Goal: Transaction & Acquisition: Book appointment/travel/reservation

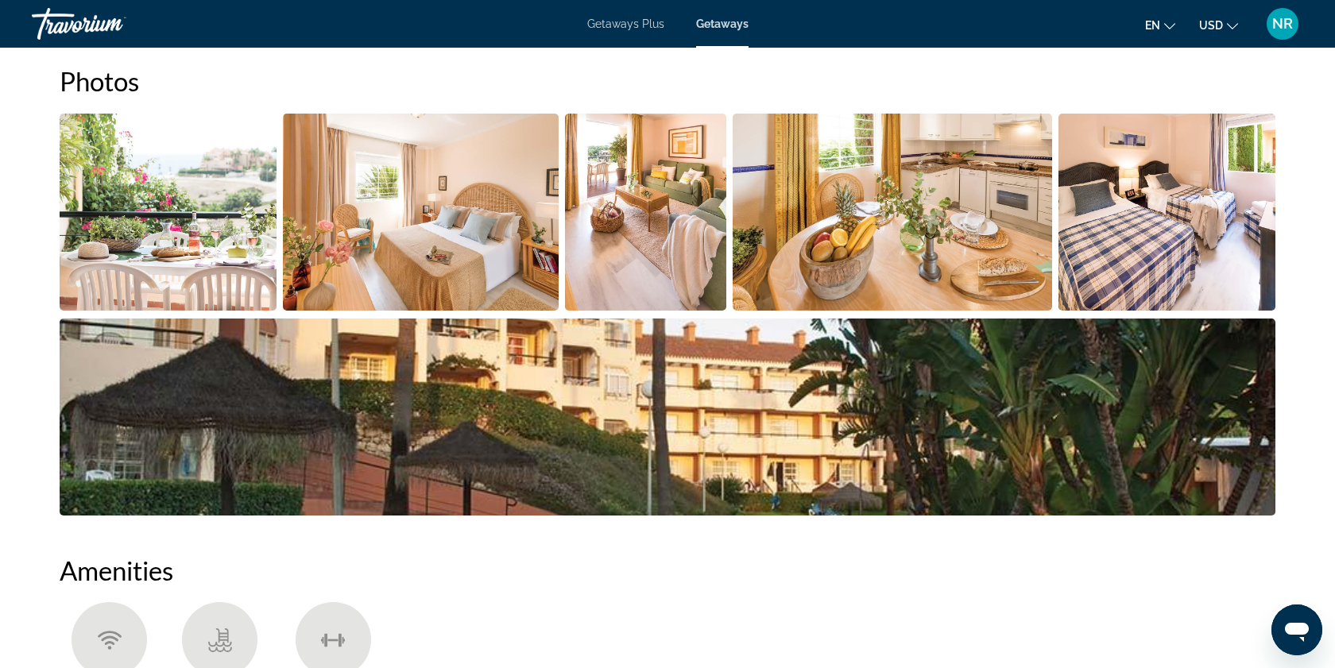
scroll to position [743, 0]
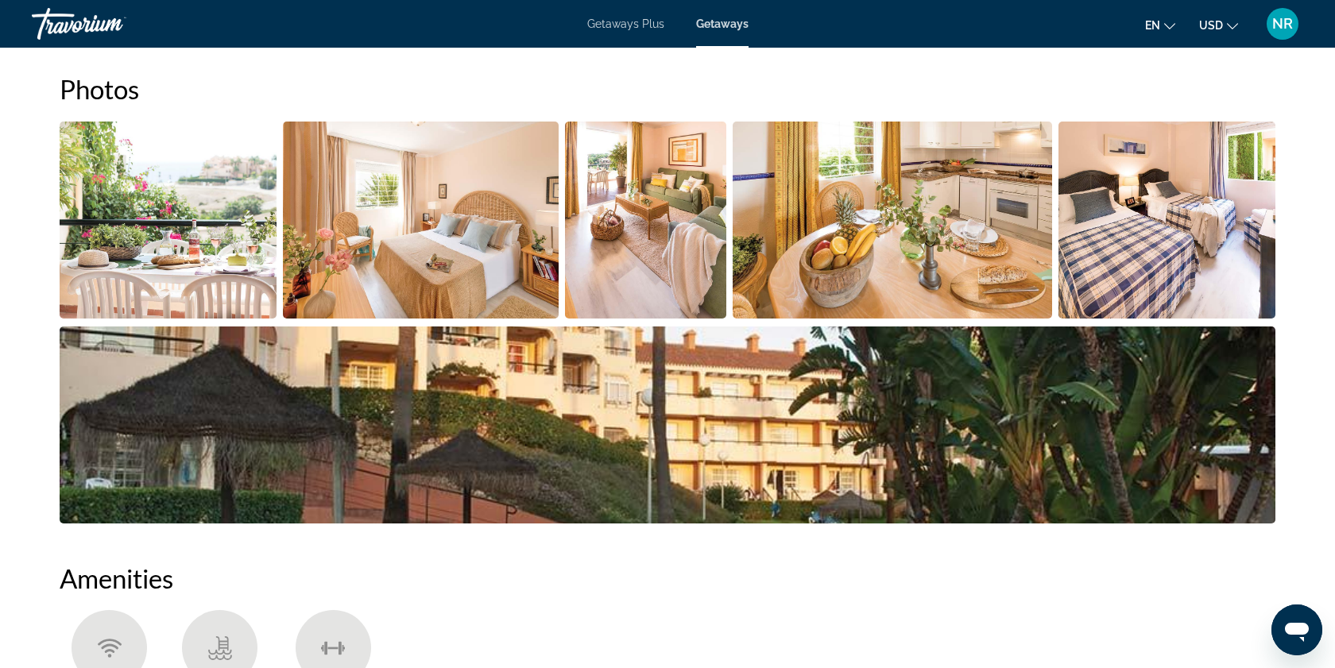
click at [1126, 245] on img "Open full-screen image slider" at bounding box center [1167, 220] width 217 height 197
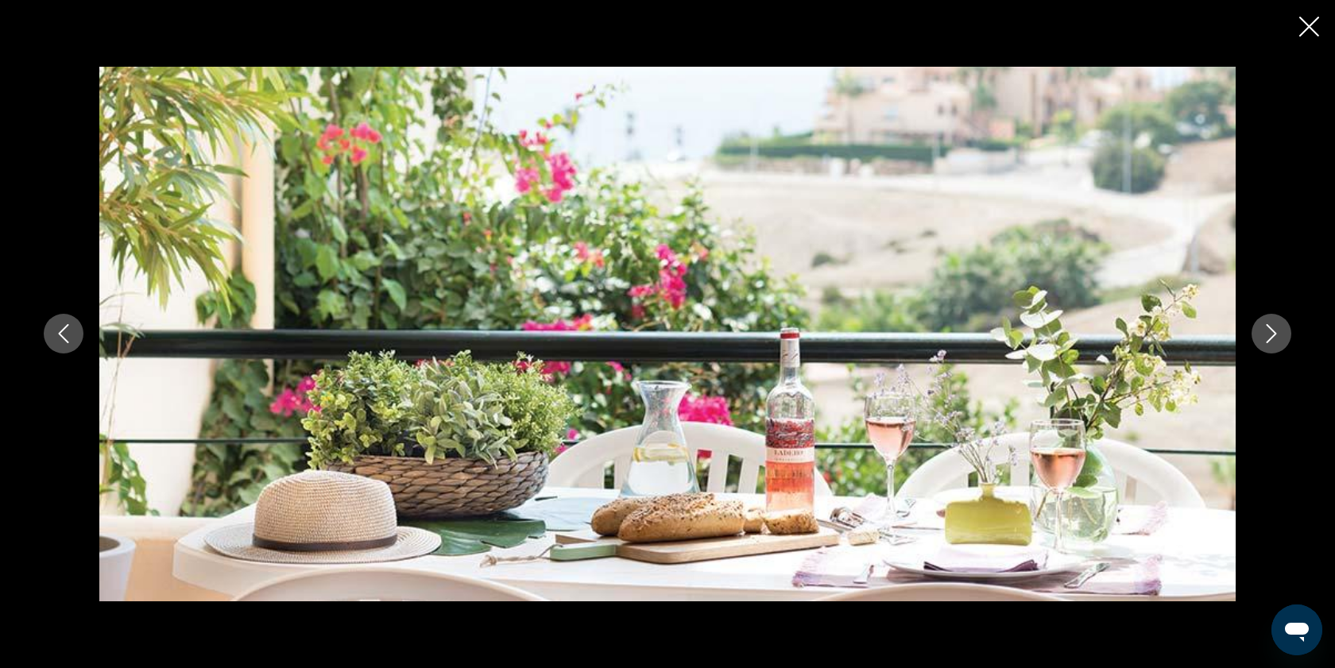
click at [1266, 336] on icon "Next image" at bounding box center [1271, 333] width 19 height 19
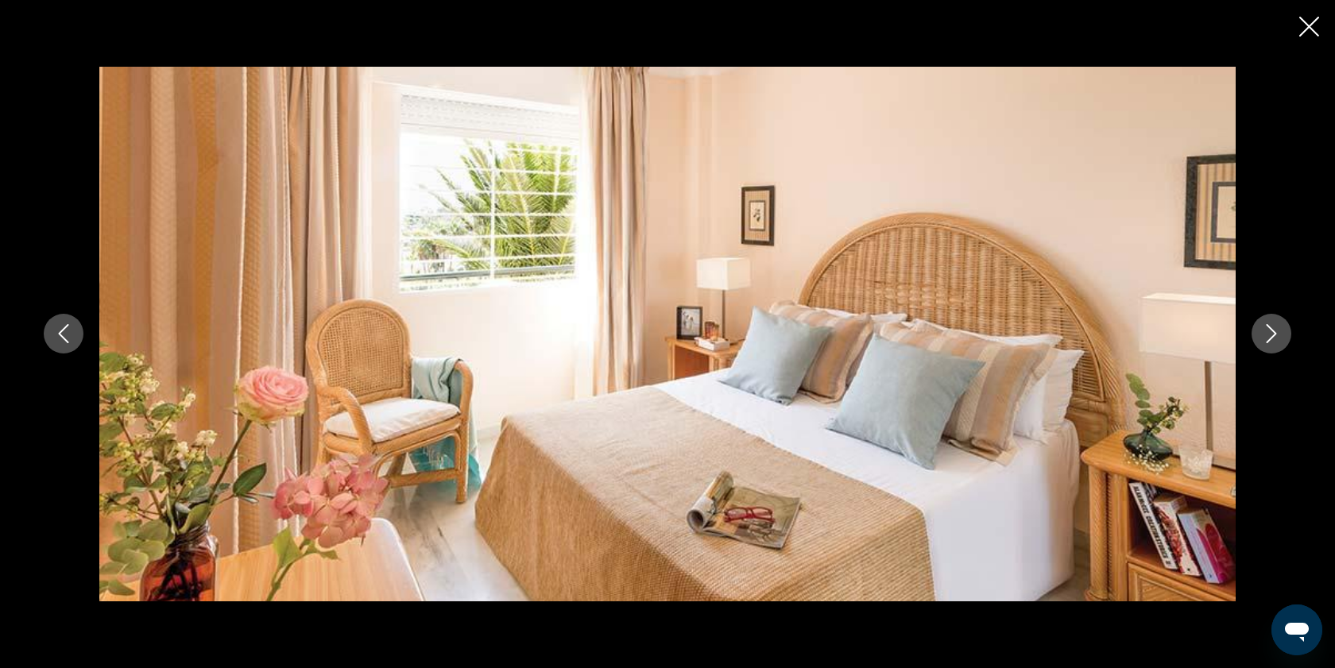
click at [1266, 336] on icon "Next image" at bounding box center [1271, 333] width 19 height 19
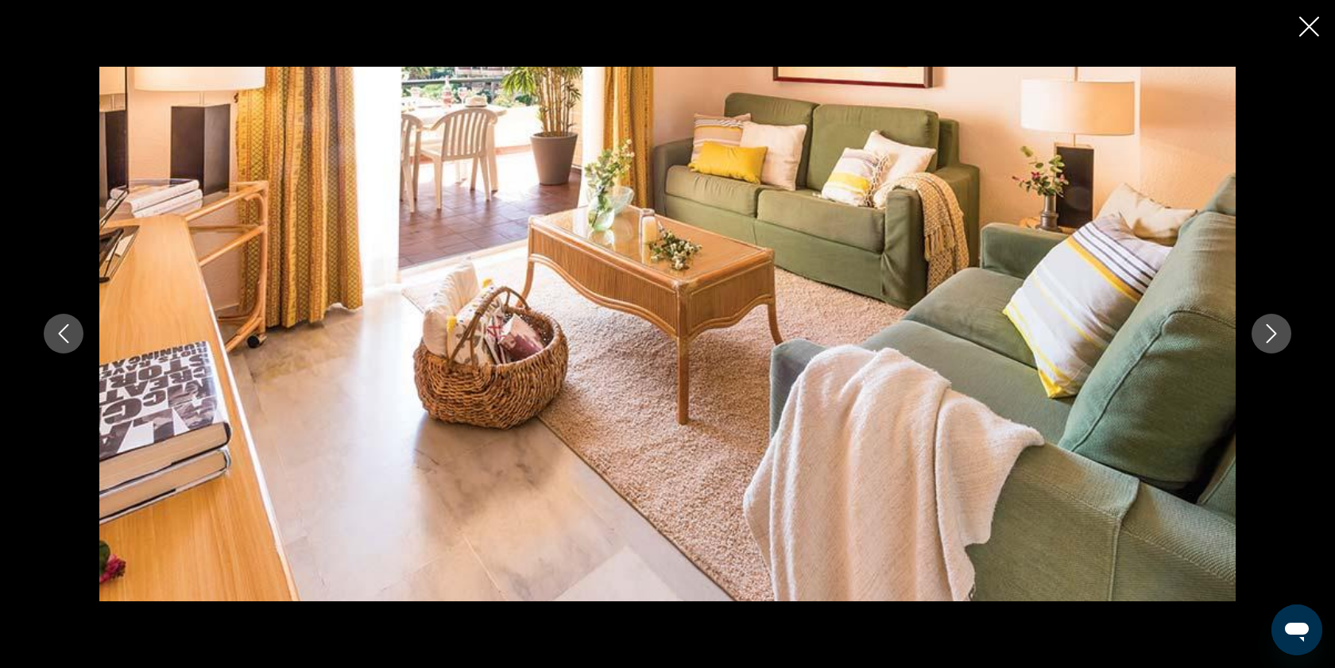
click at [1266, 336] on icon "Next image" at bounding box center [1271, 333] width 19 height 19
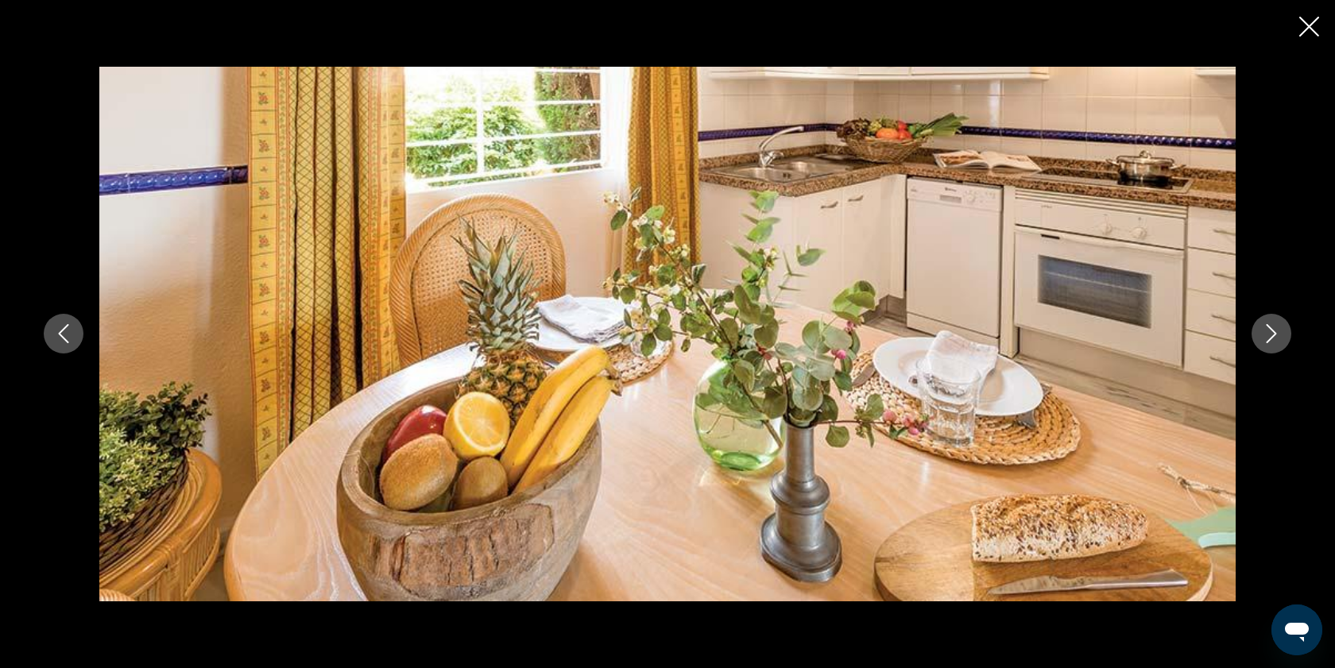
click at [1266, 336] on icon "Next image" at bounding box center [1271, 333] width 19 height 19
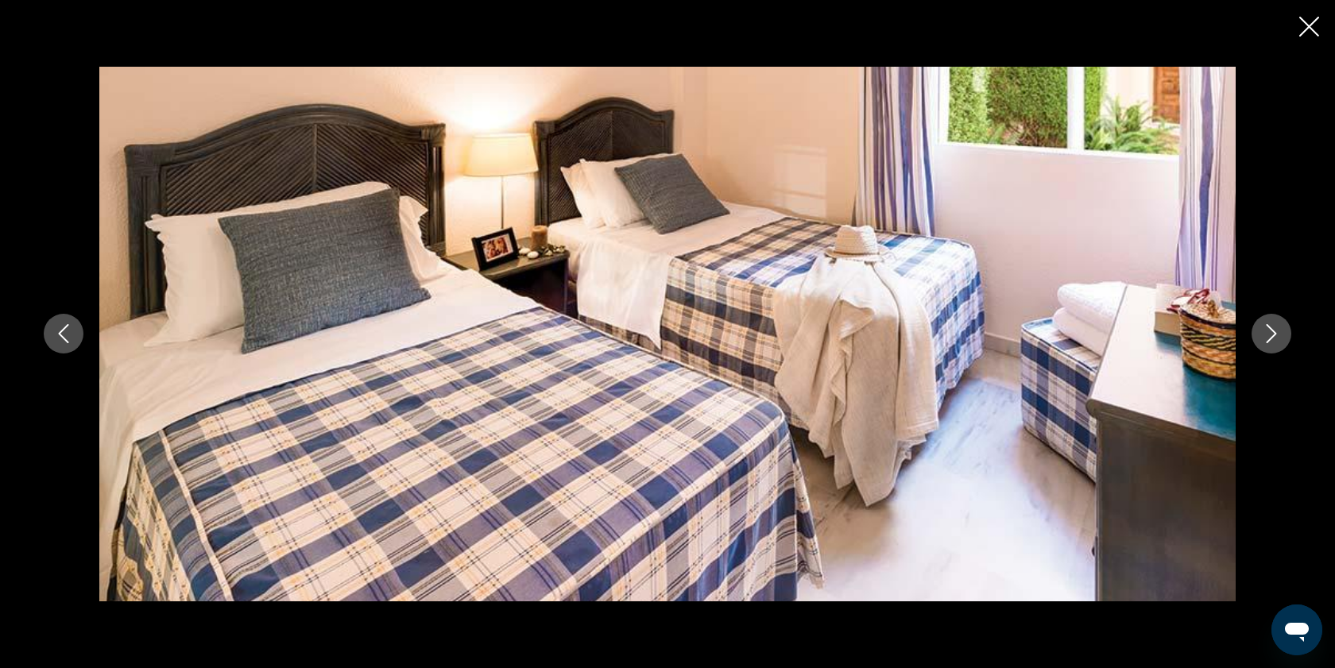
click at [1266, 336] on icon "Next image" at bounding box center [1271, 333] width 19 height 19
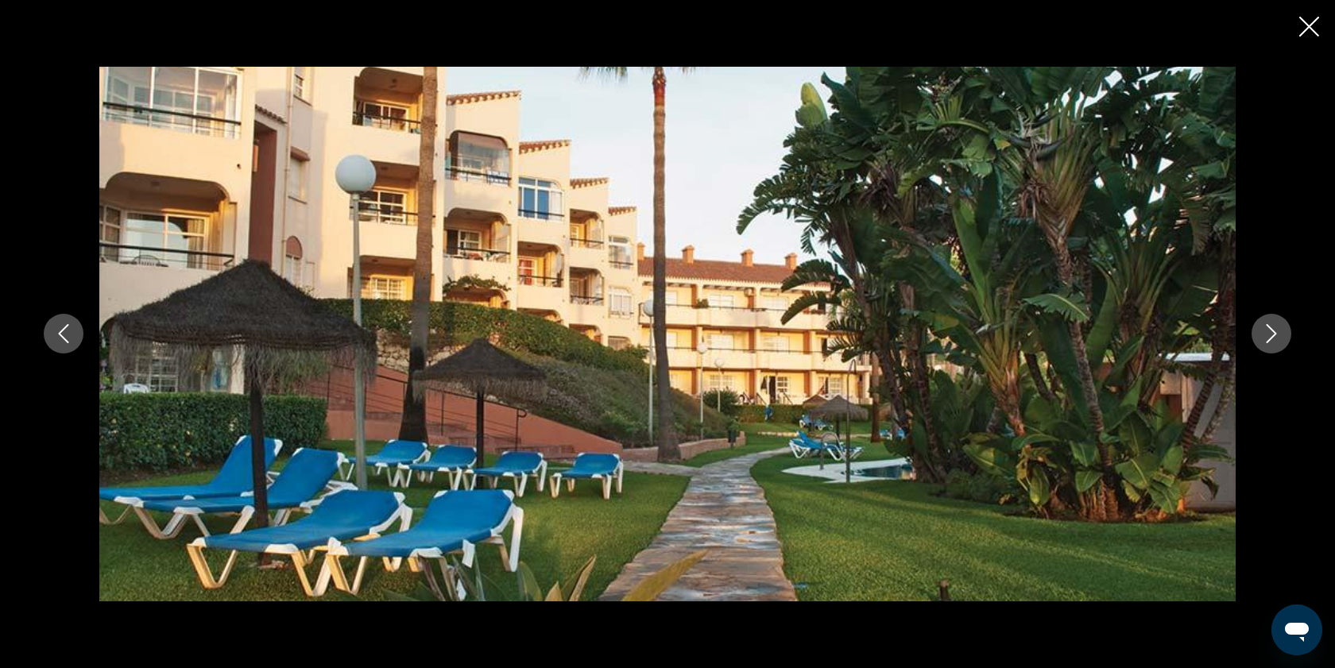
click at [1266, 336] on icon "Next image" at bounding box center [1271, 333] width 19 height 19
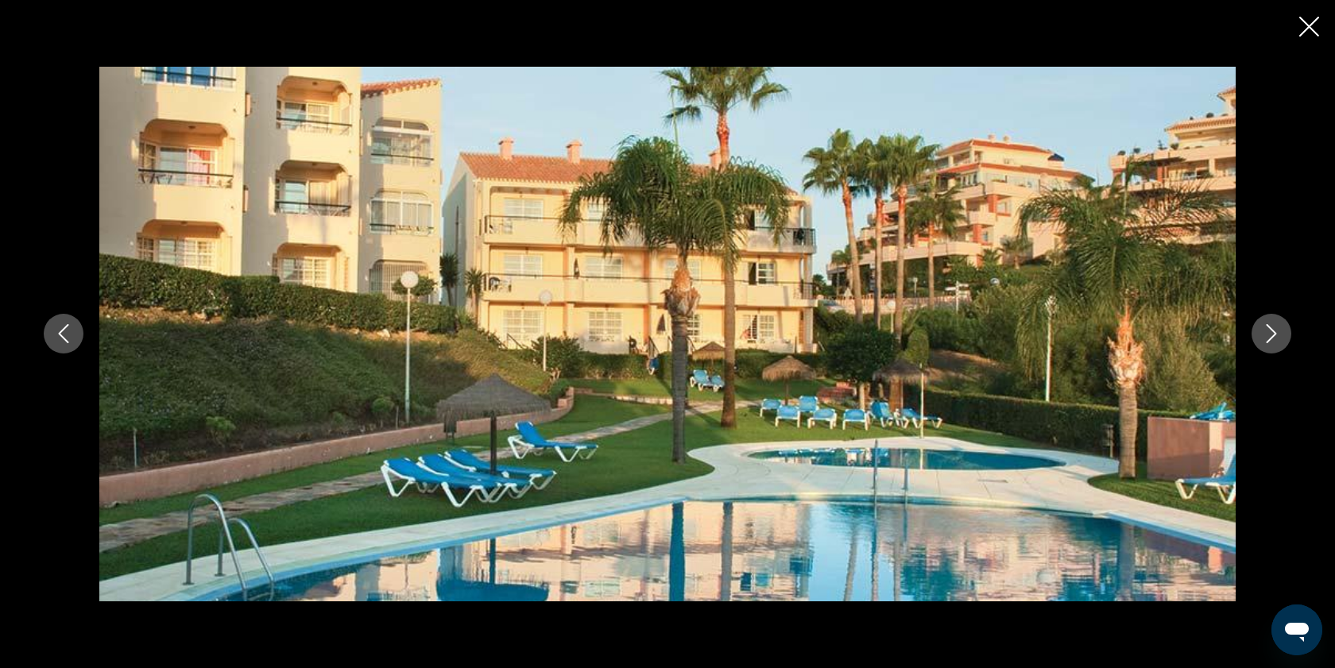
click at [1266, 336] on icon "Next image" at bounding box center [1271, 333] width 19 height 19
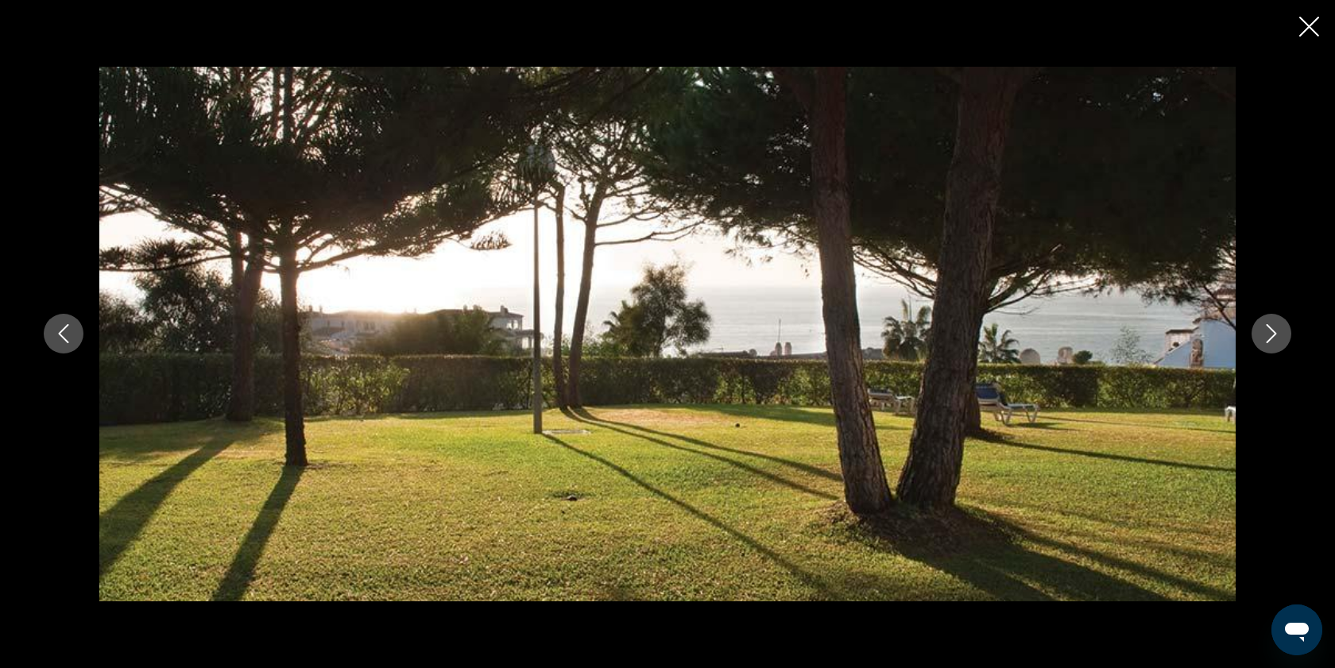
click at [1266, 336] on icon "Next image" at bounding box center [1271, 333] width 19 height 19
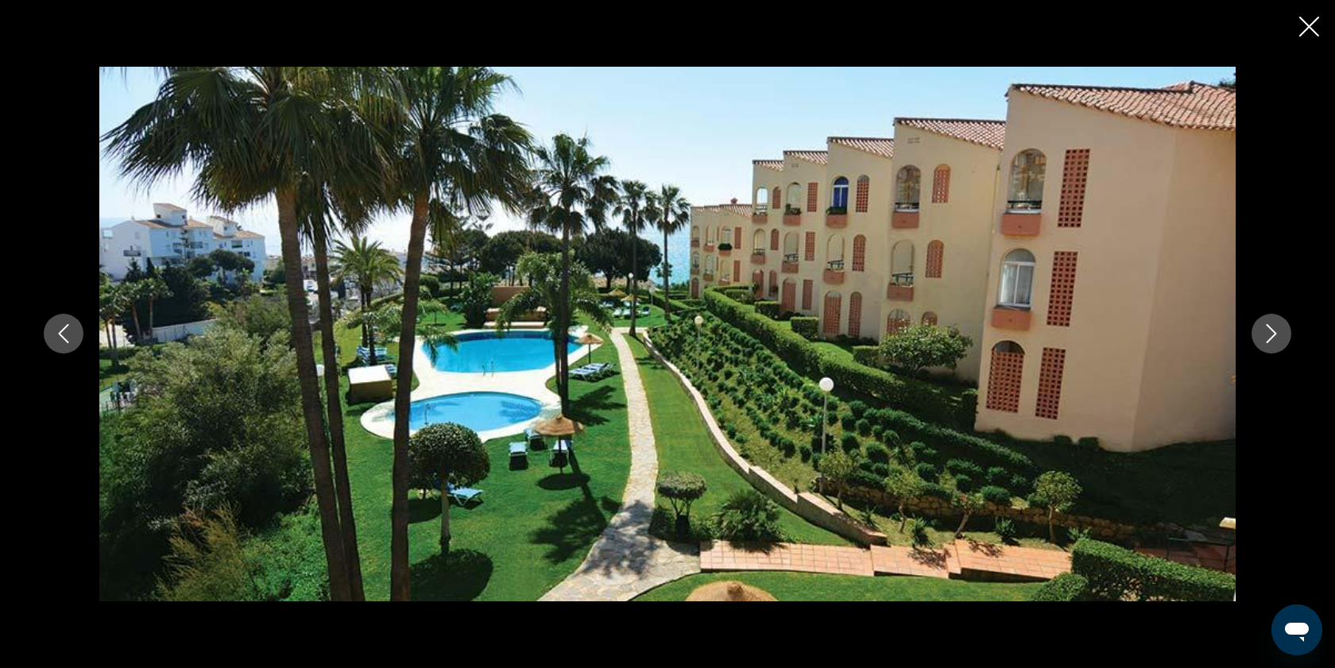
click at [1266, 336] on icon "Next image" at bounding box center [1271, 333] width 19 height 19
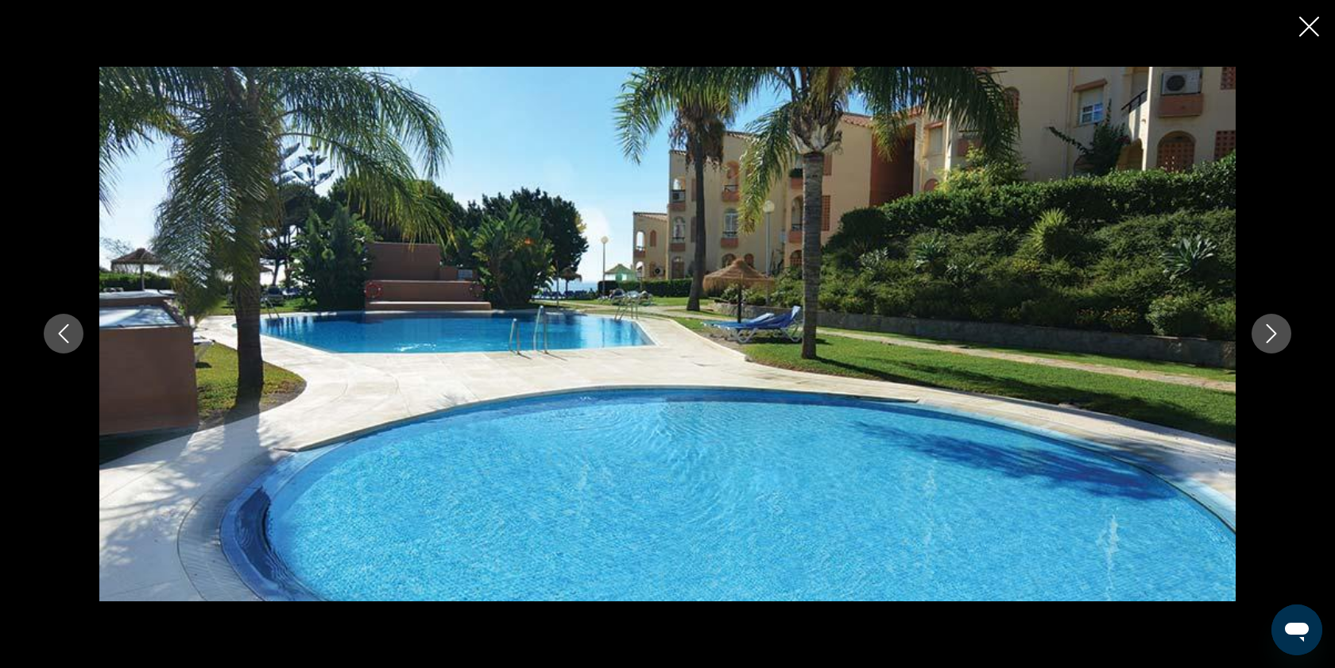
click at [1266, 336] on icon "Next image" at bounding box center [1271, 333] width 19 height 19
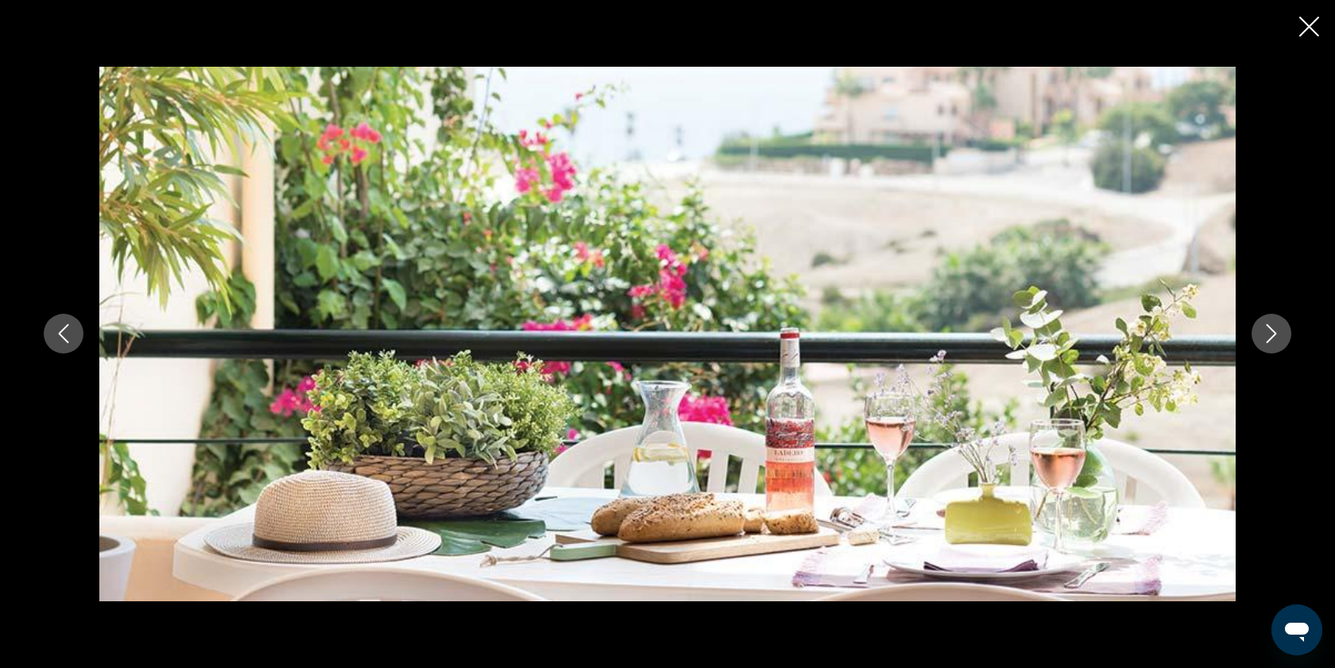
click at [1306, 25] on icon "Close slideshow" at bounding box center [1309, 27] width 20 height 20
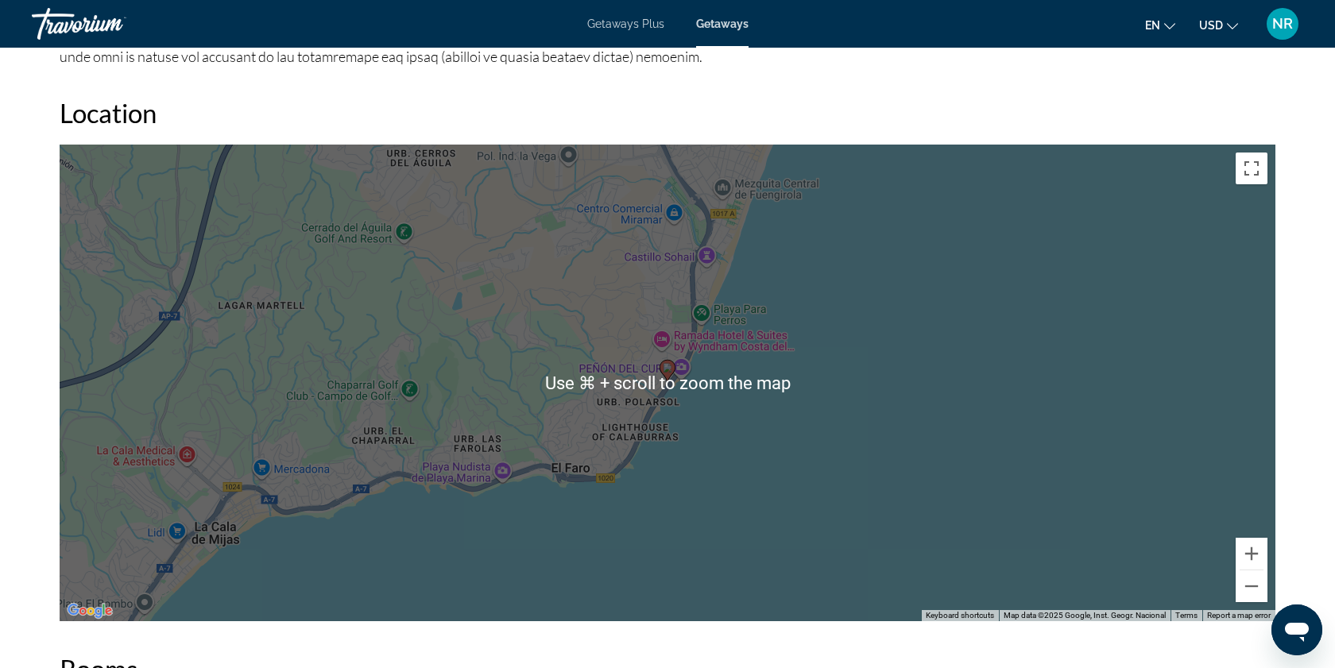
scroll to position [2063, 0]
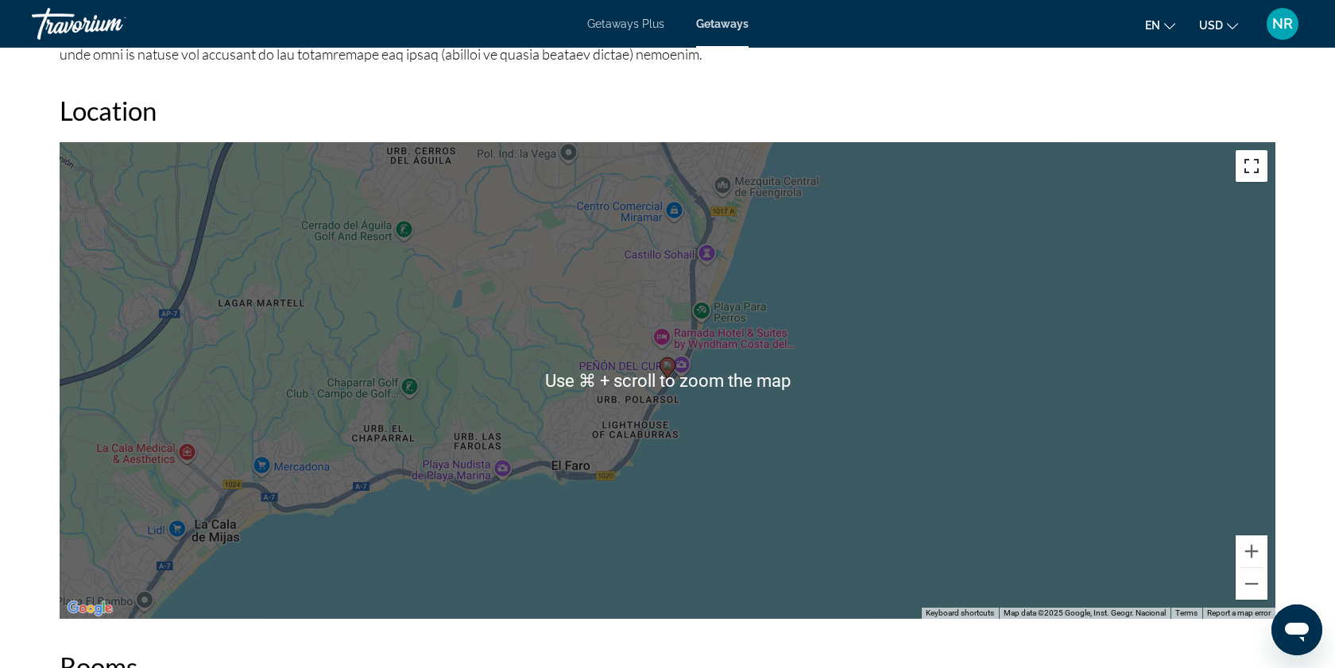
click at [1256, 168] on button "Toggle fullscreen view" at bounding box center [1252, 166] width 32 height 32
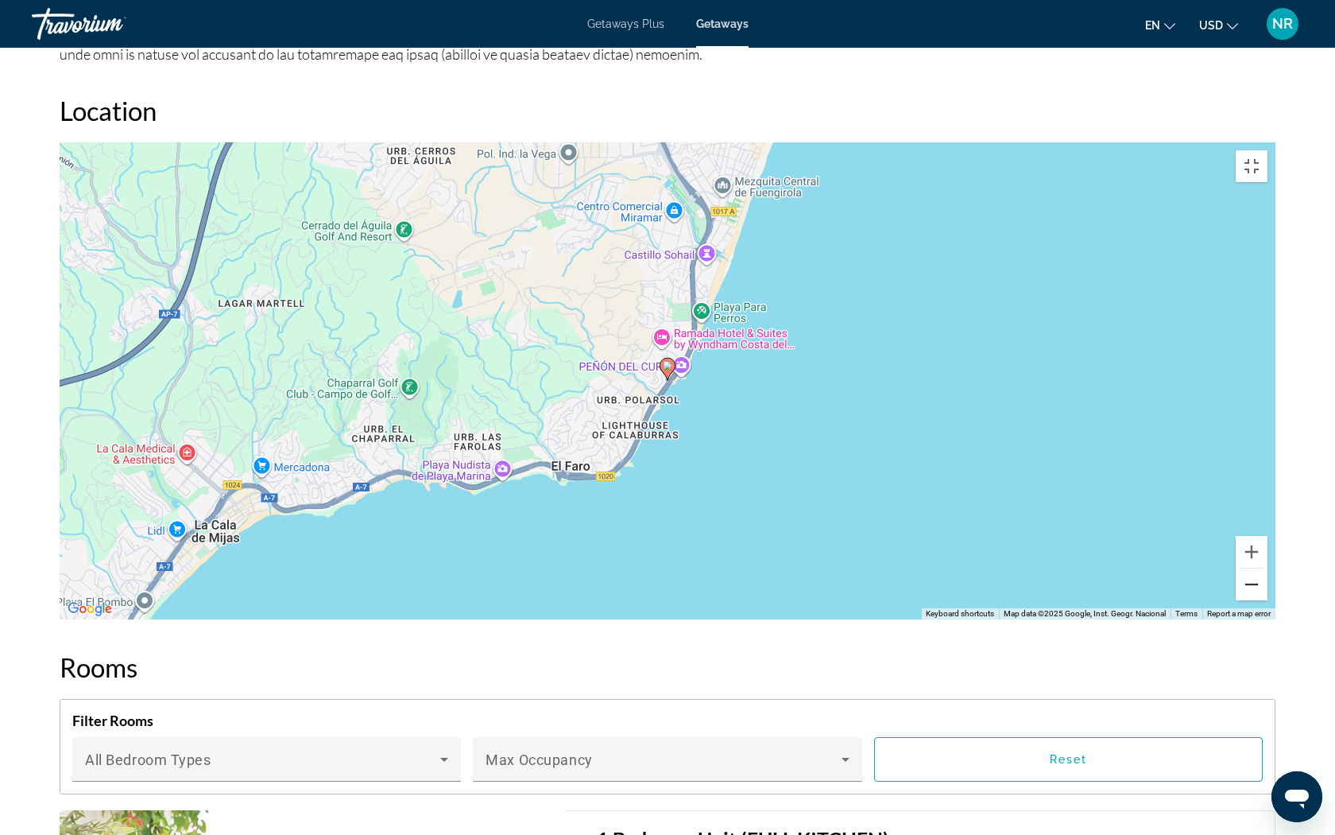
click at [1268, 600] on button "Zoom out" at bounding box center [1252, 584] width 32 height 32
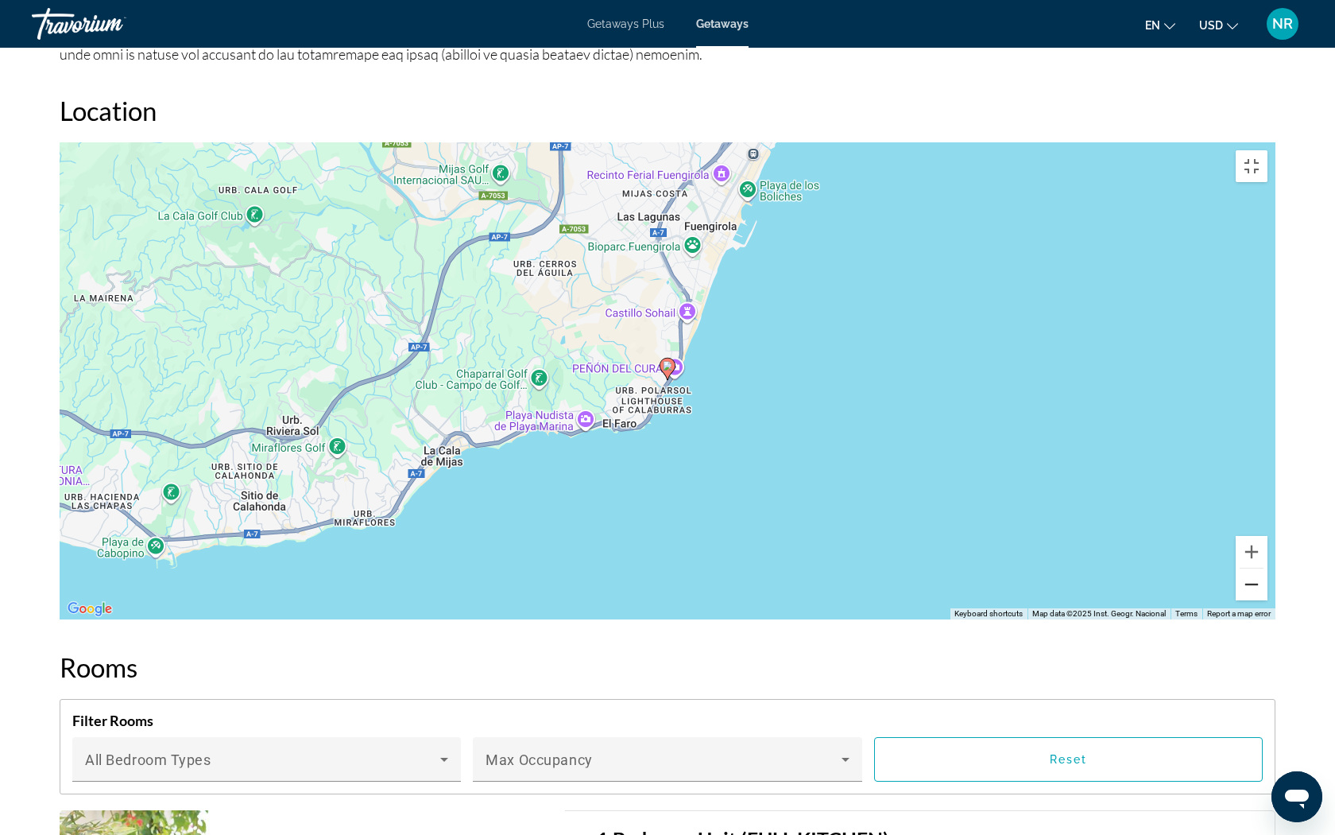
click at [1268, 600] on button "Zoom out" at bounding box center [1252, 584] width 32 height 32
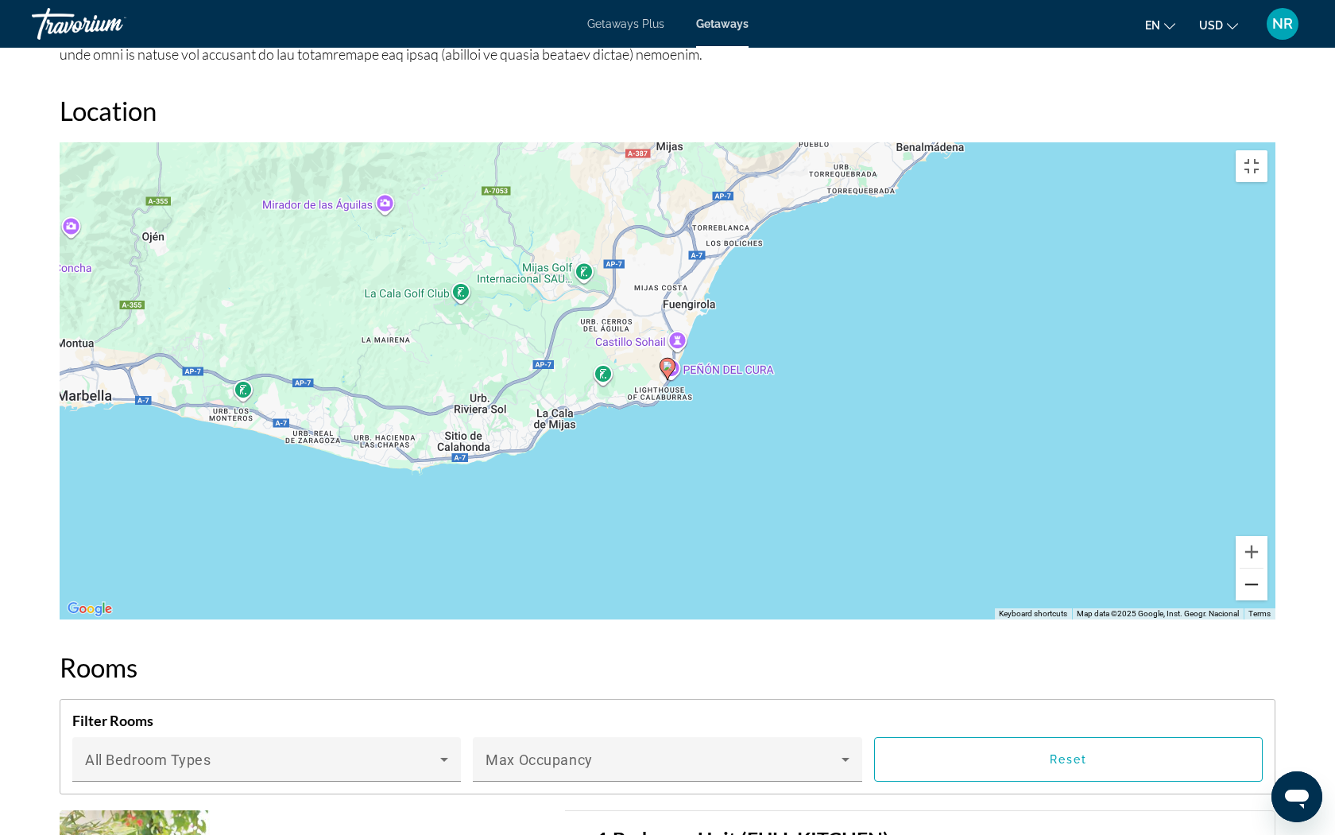
click at [1268, 600] on button "Zoom out" at bounding box center [1252, 584] width 32 height 32
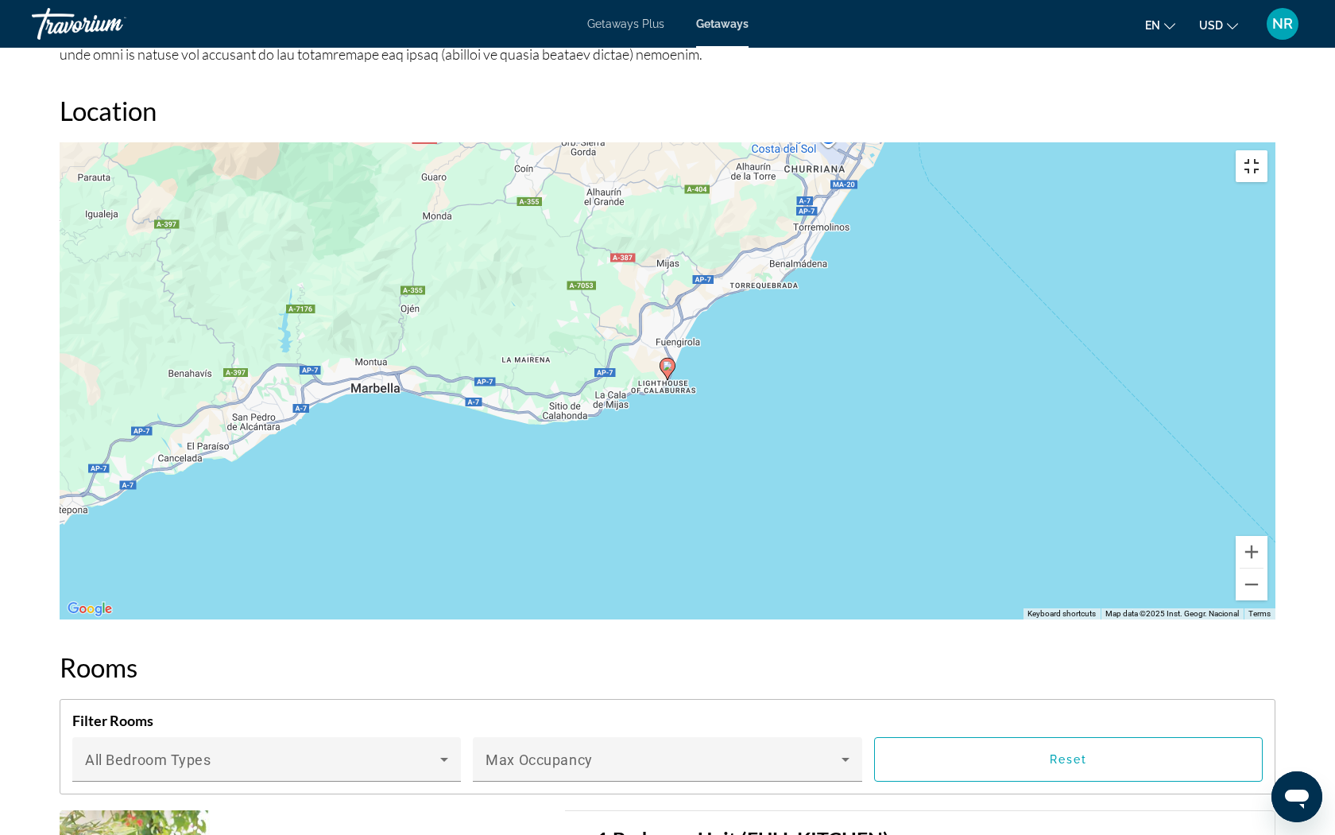
click at [1268, 150] on button "Toggle fullscreen view" at bounding box center [1252, 166] width 32 height 32
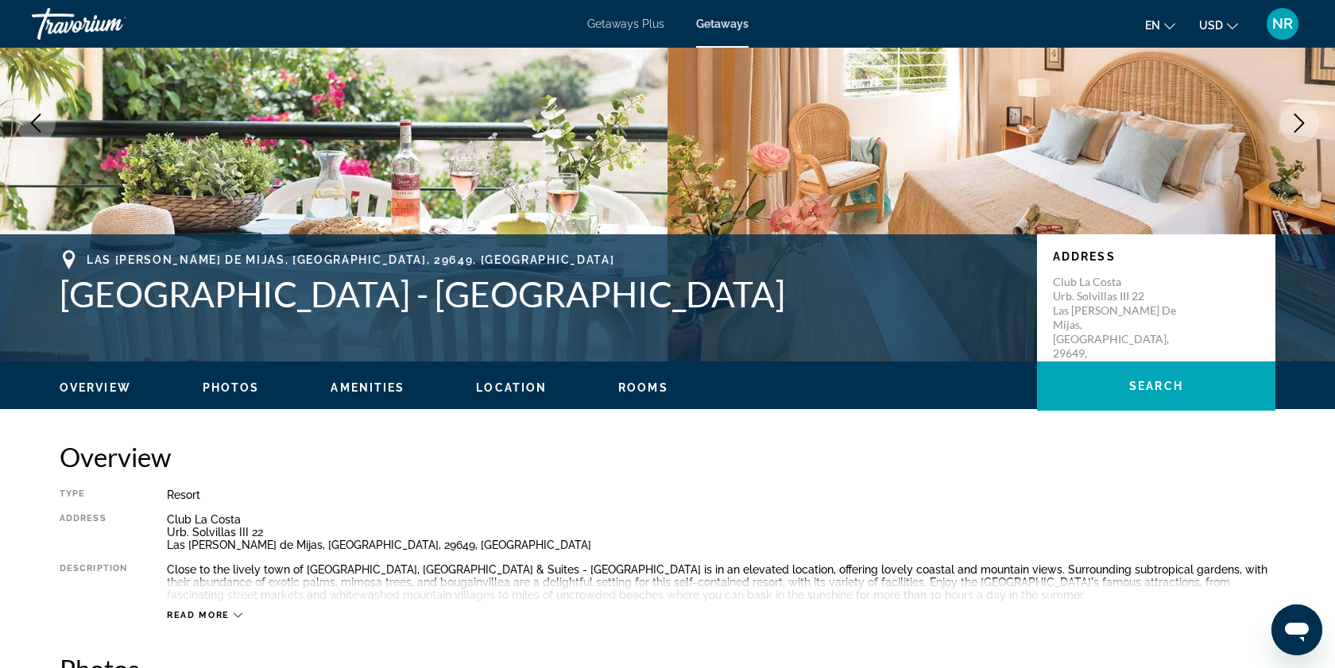
scroll to position [158, 0]
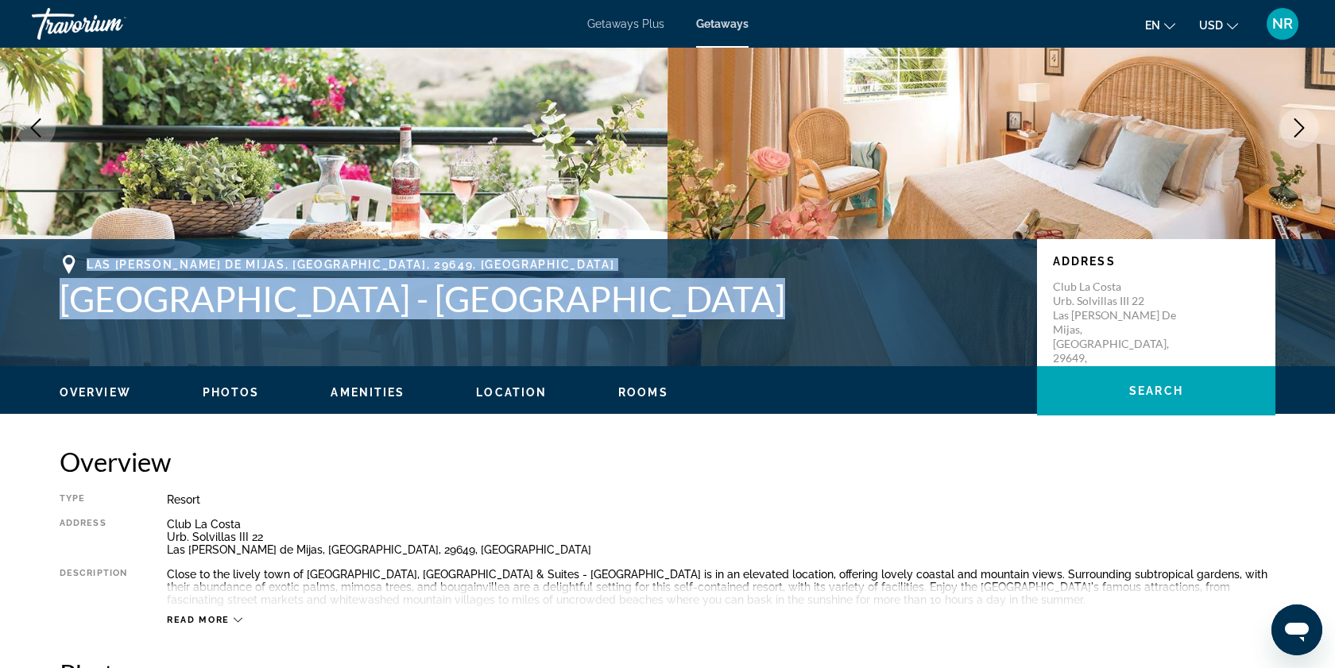
drag, startPoint x: 83, startPoint y: 263, endPoint x: 655, endPoint y: 308, distance: 573.2
click at [655, 308] on div "[GEOGRAPHIC_DATA][PERSON_NAME], [GEOGRAPHIC_DATA] - [GEOGRAPHIC_DATA]" at bounding box center [541, 287] width 962 height 64
copy div "[GEOGRAPHIC_DATA][PERSON_NAME], [GEOGRAPHIC_DATA] - [GEOGRAPHIC_DATA]"
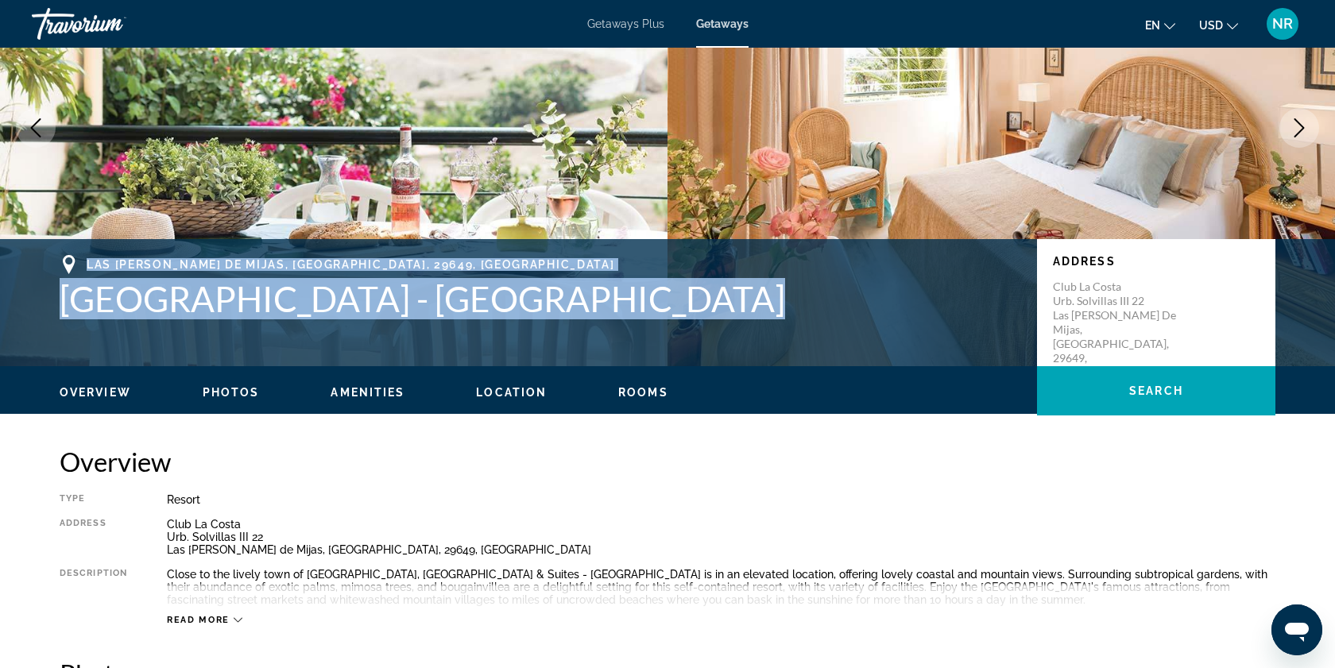
scroll to position [0, 0]
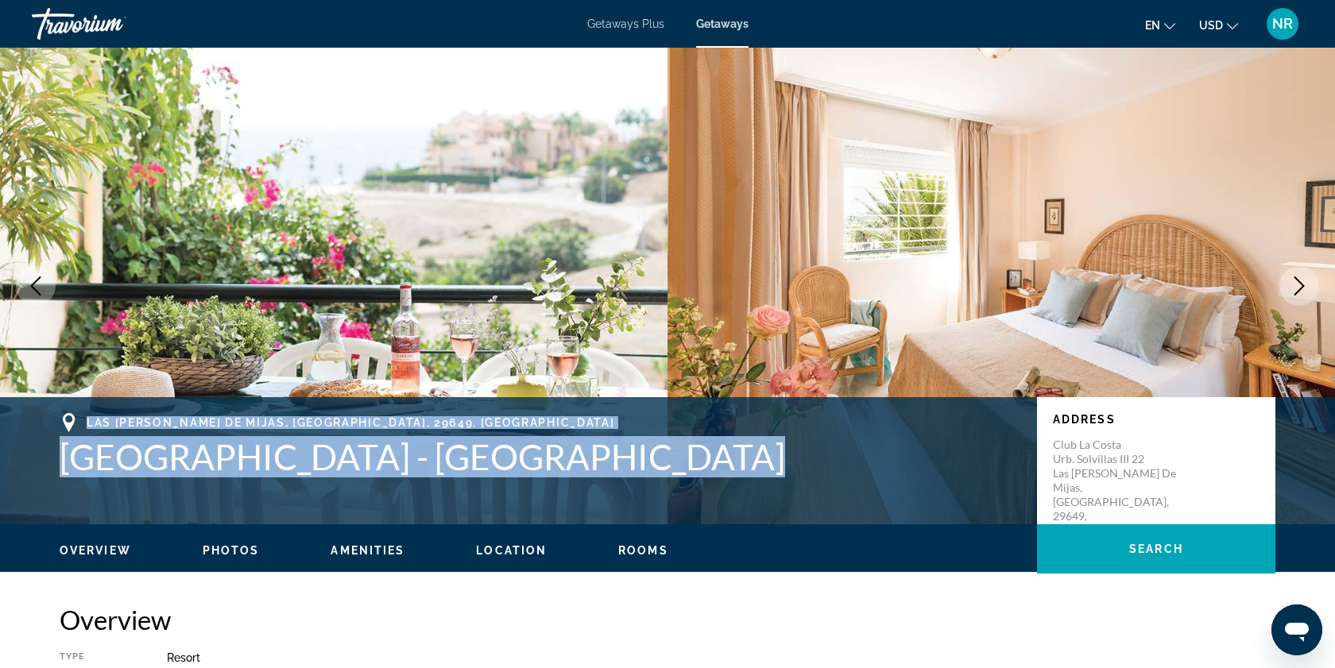
click at [831, 457] on h1 "[GEOGRAPHIC_DATA] - [GEOGRAPHIC_DATA]" at bounding box center [541, 456] width 962 height 41
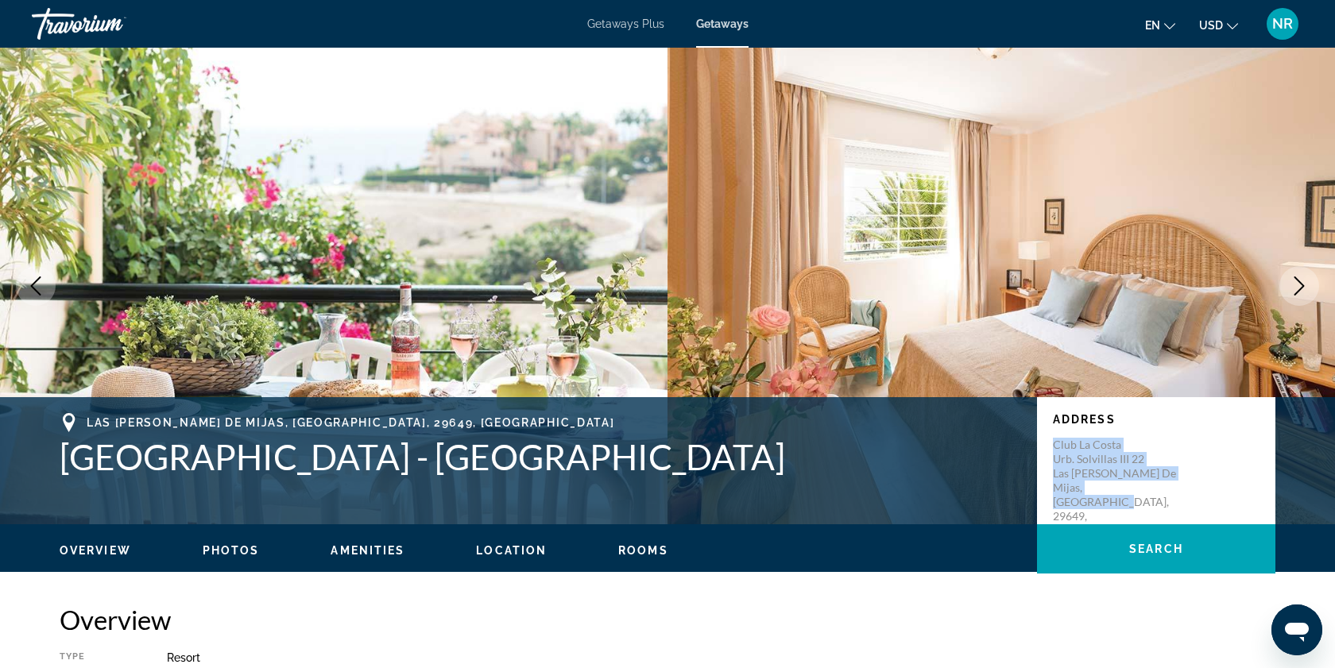
drag, startPoint x: 1052, startPoint y: 447, endPoint x: 1157, endPoint y: 490, distance: 114.1
click at [1157, 490] on div "Address Club [GEOGRAPHIC_DATA]. Solvillas III [STREET_ADDRESS][PERSON_NAME]" at bounding box center [1156, 460] width 238 height 127
copy p "Club La Costa Urb. Solvillas III [STREET_ADDRESS][PERSON_NAME]"
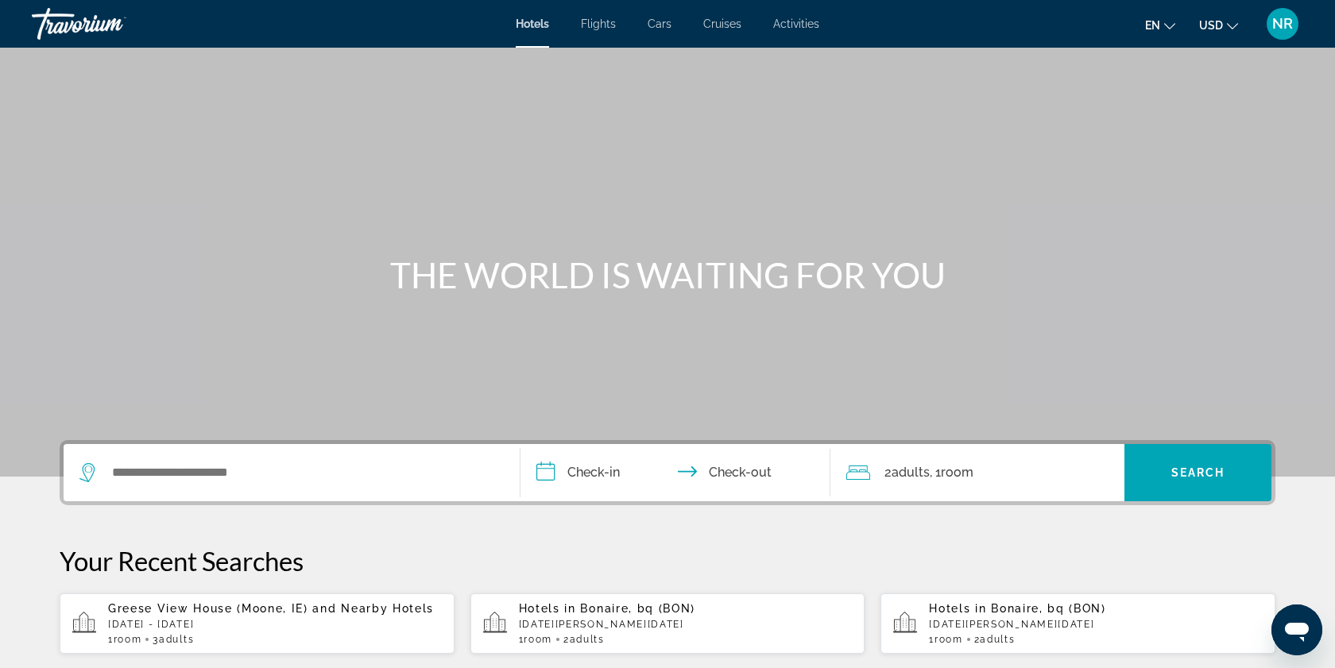
click at [663, 25] on span "Cars" at bounding box center [660, 23] width 24 height 13
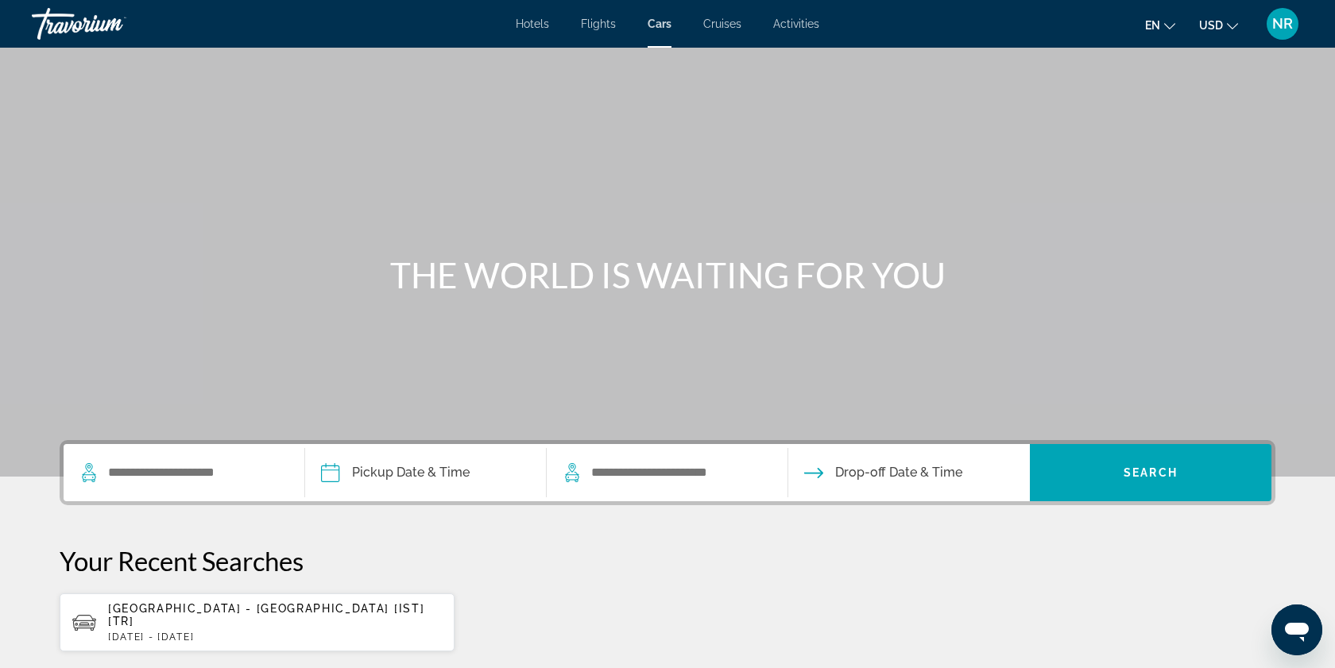
click at [203, 485] on div "Search widget" at bounding box center [183, 472] width 209 height 57
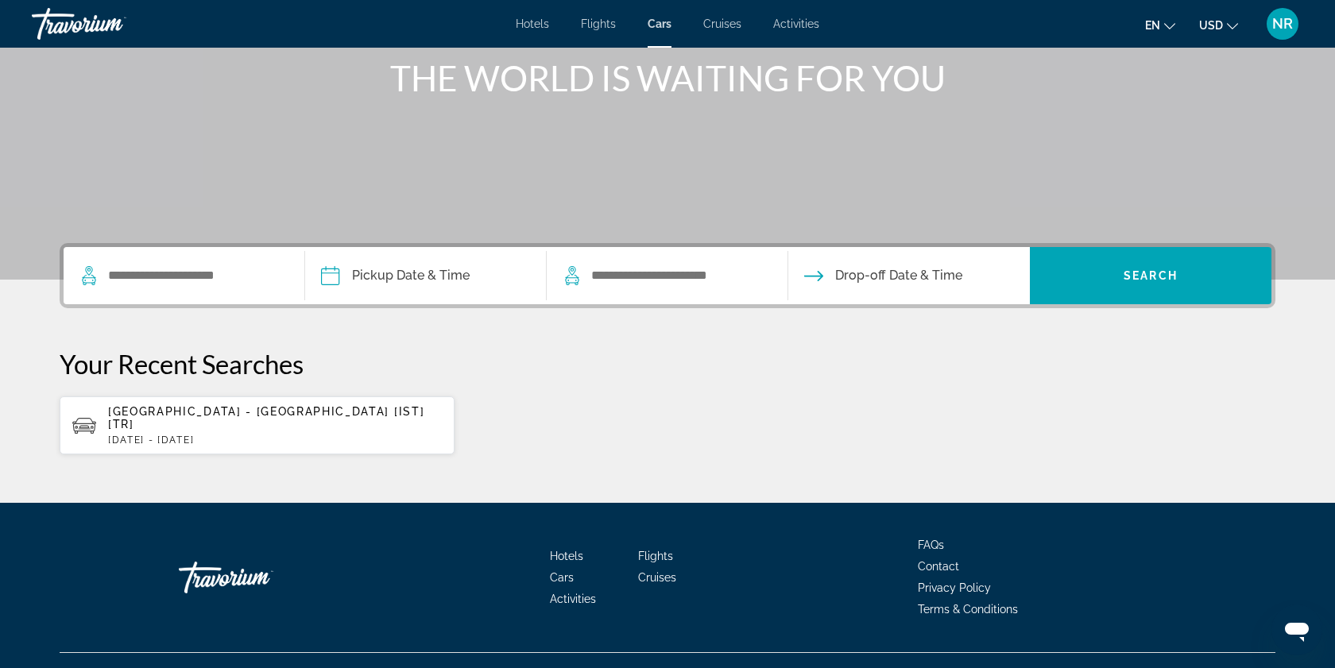
scroll to position [214, 0]
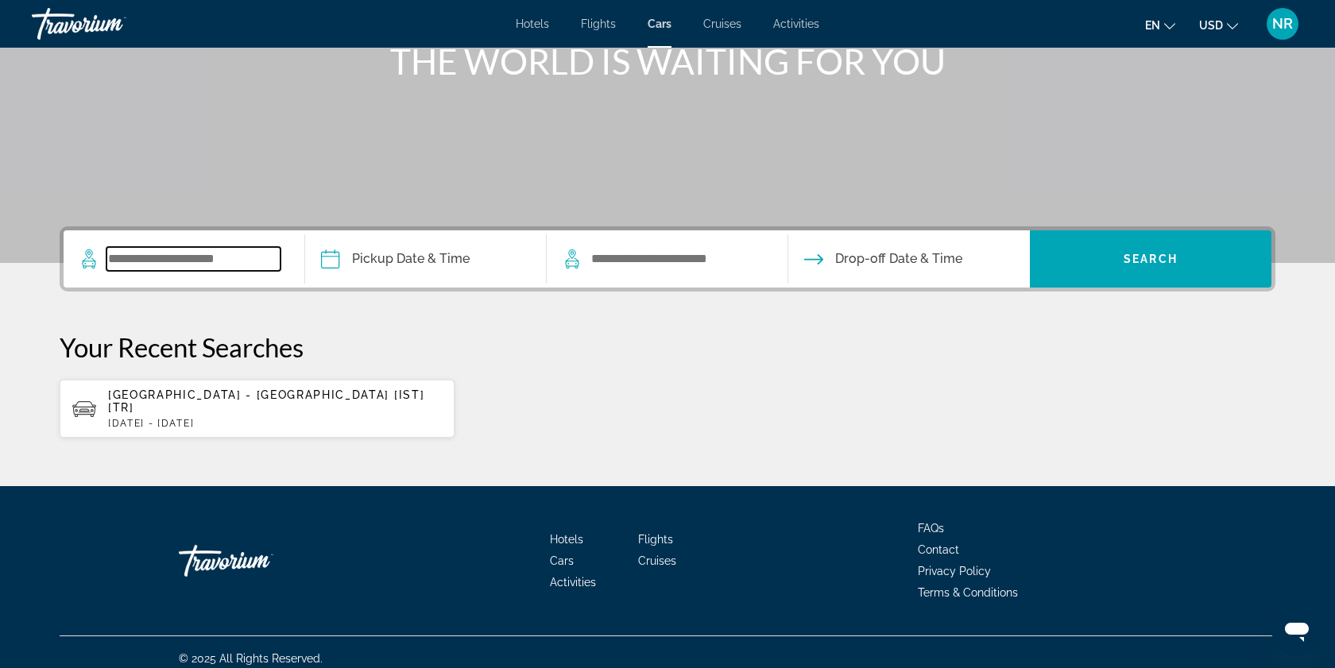
click at [172, 254] on input "Search widget" at bounding box center [194, 259] width 174 height 24
click at [191, 397] on span "Istanbul - Arnavutkoy Airport [IST] [TR]" at bounding box center [266, 401] width 316 height 25
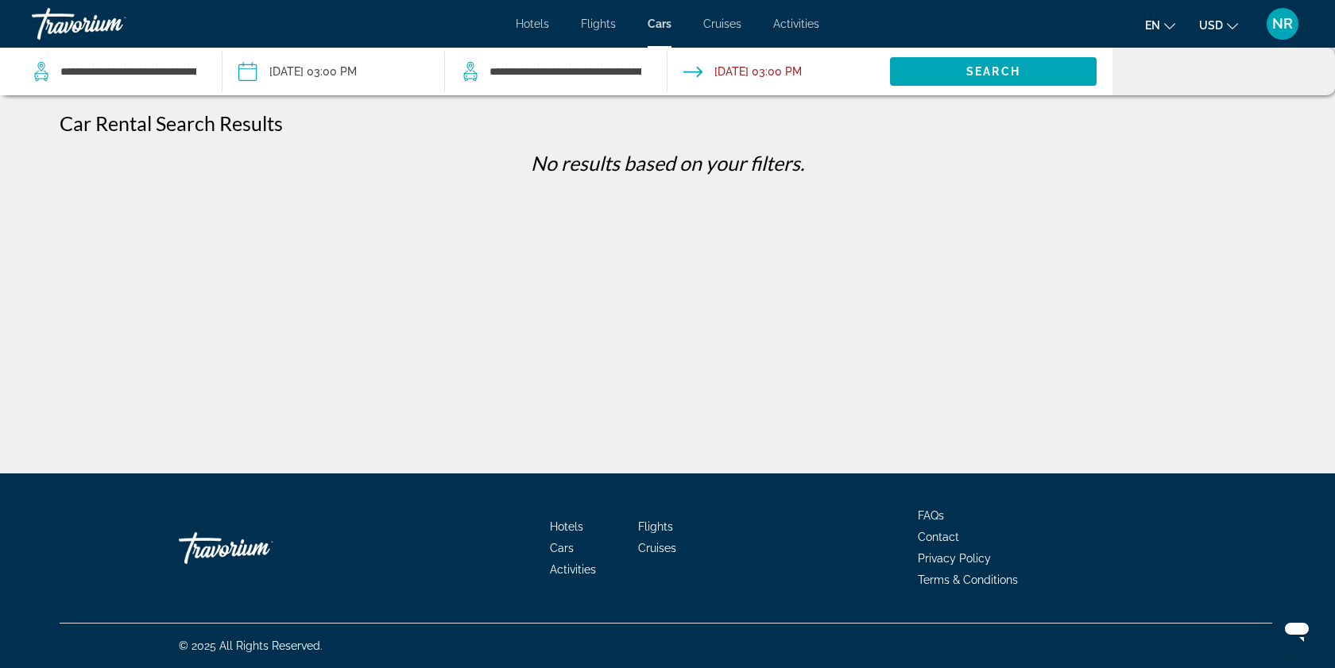
click at [716, 72] on input "Drop-off date: Oct 15, 2025 03:00 PM" at bounding box center [778, 74] width 229 height 52
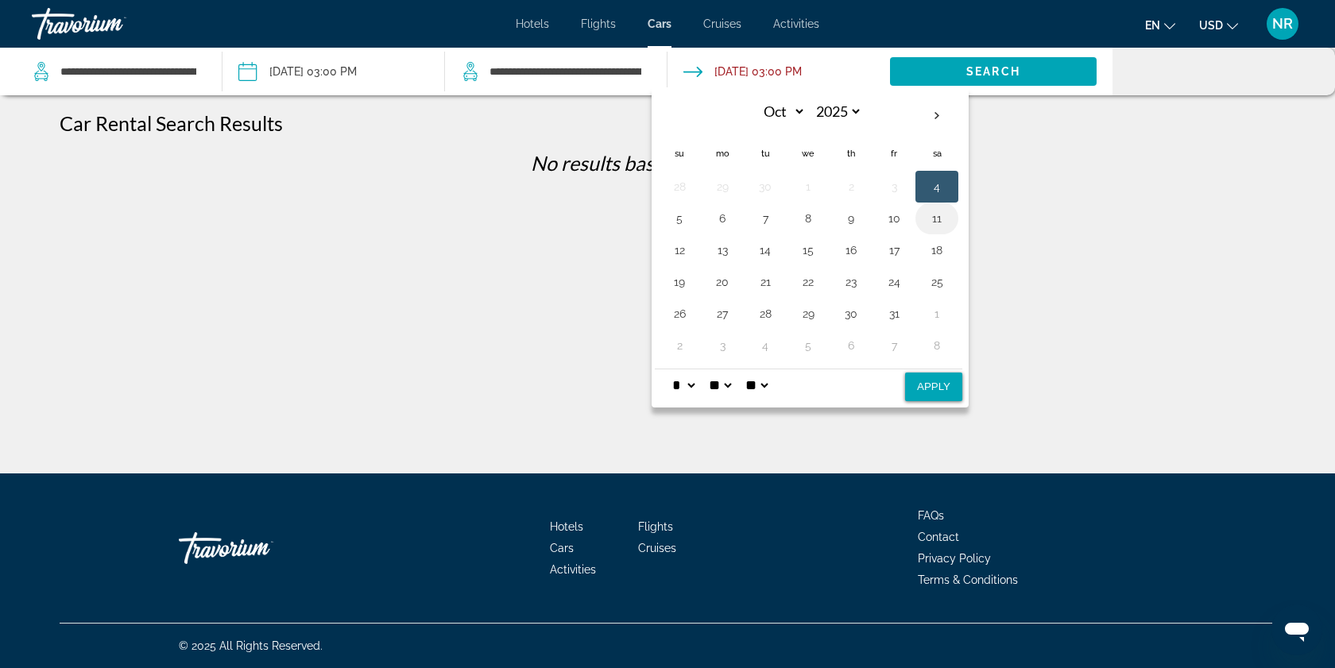
click at [941, 211] on button "11" at bounding box center [936, 218] width 25 height 22
click at [936, 385] on button "Apply" at bounding box center [933, 387] width 57 height 29
type input "**********"
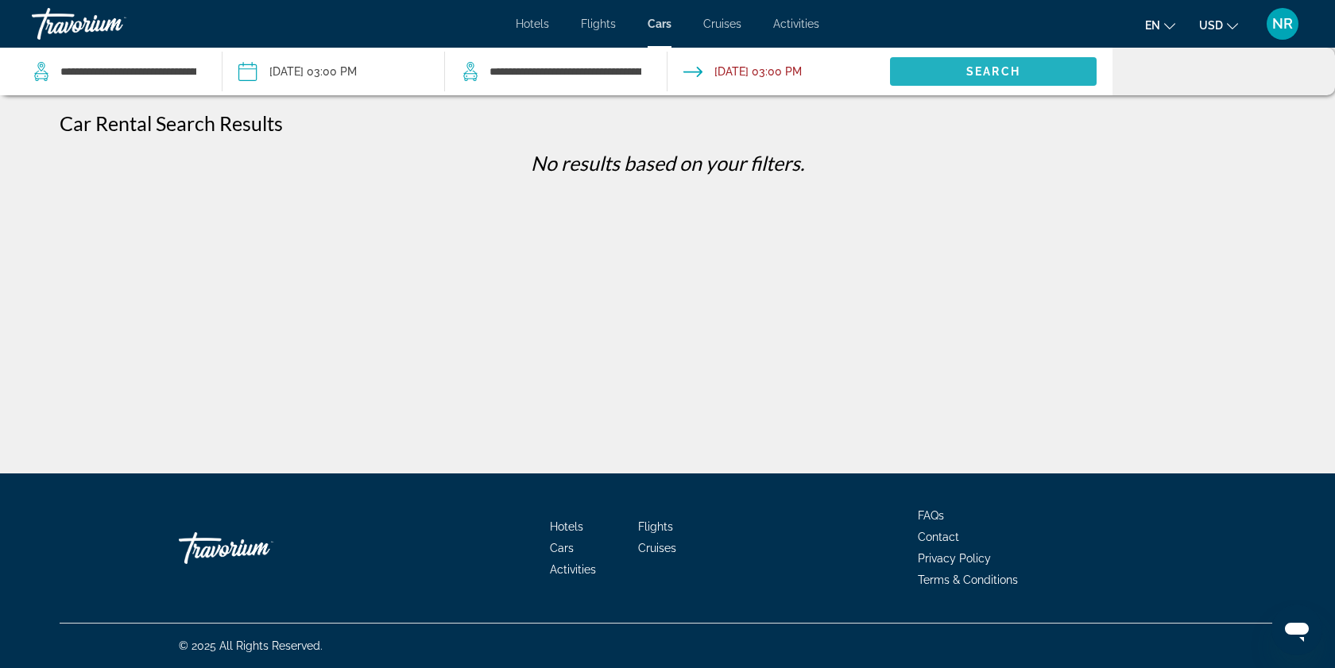
click at [966, 69] on span "Search" at bounding box center [993, 71] width 54 height 13
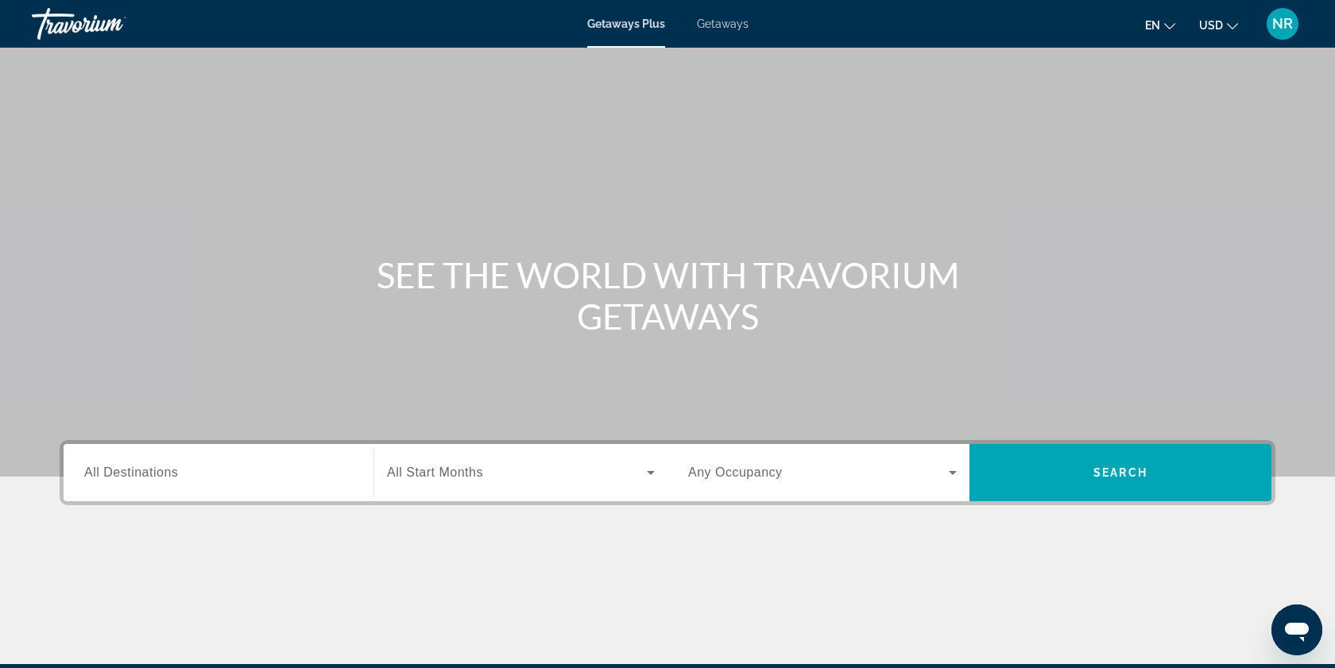
click at [735, 27] on span "Getaways" at bounding box center [723, 23] width 52 height 13
